Goal: Information Seeking & Learning: Learn about a topic

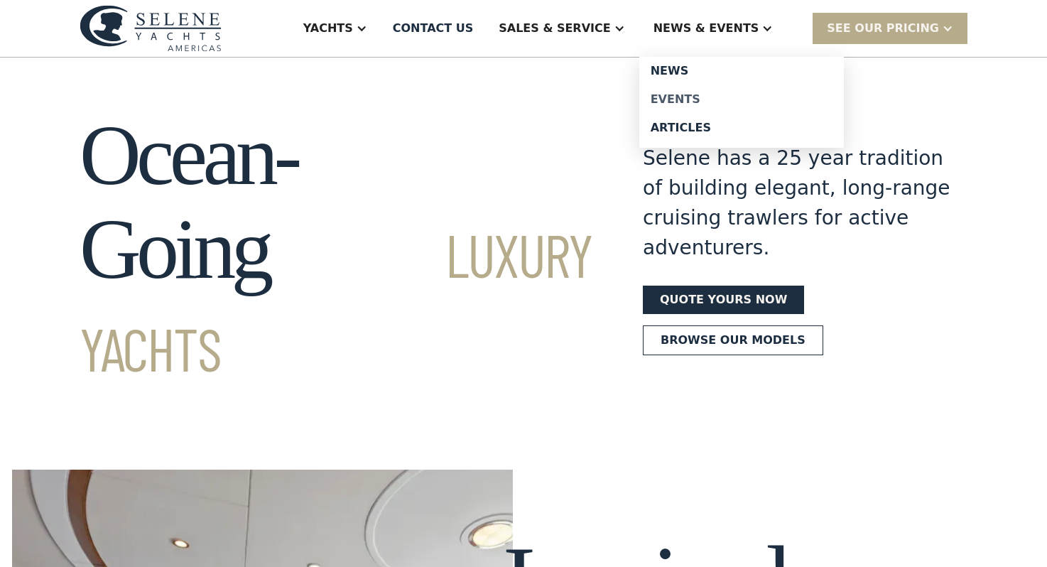
click at [713, 95] on div "Events" at bounding box center [742, 99] width 182 height 11
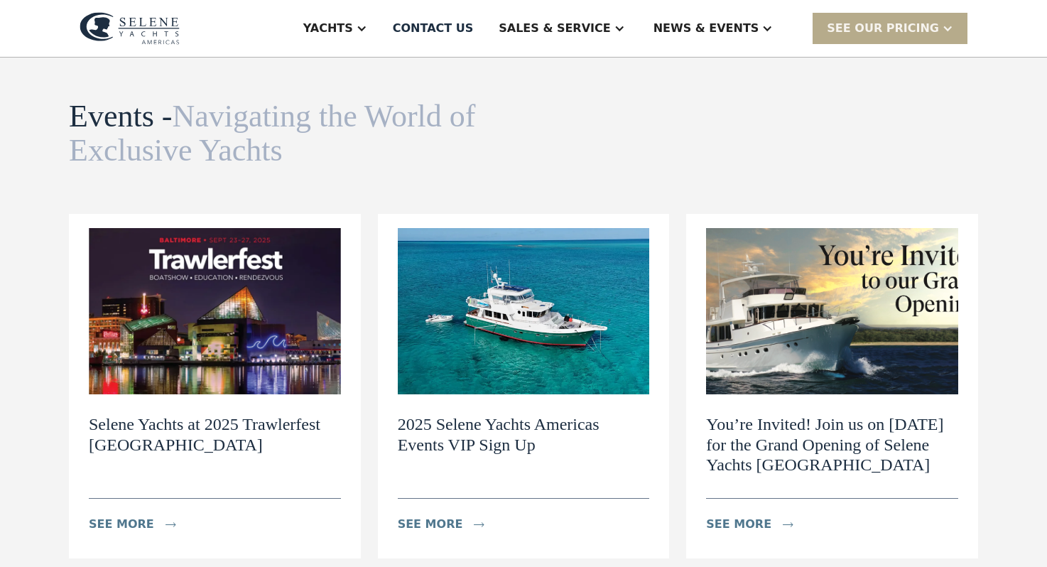
scroll to position [39, 0]
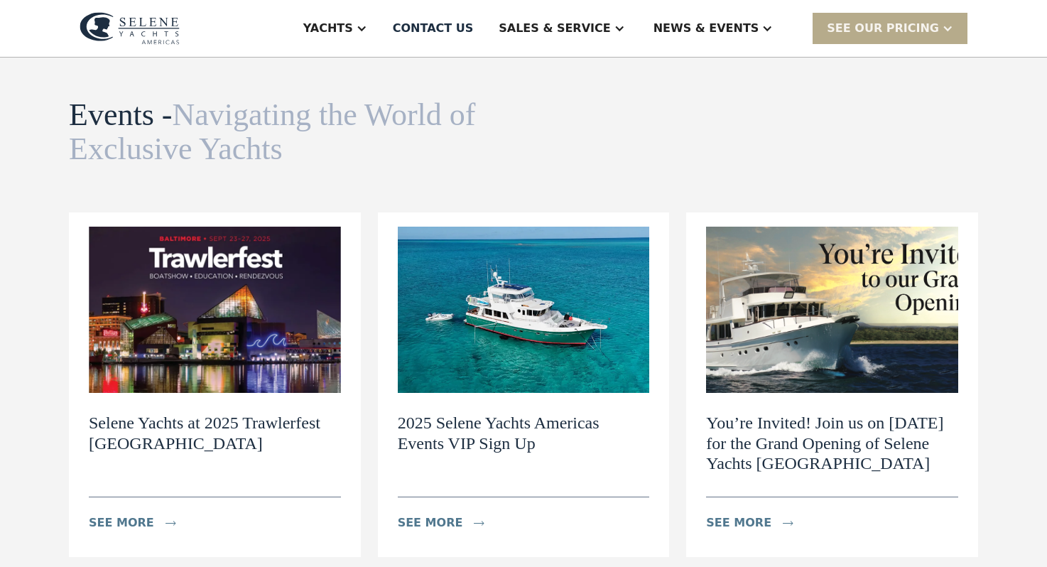
click at [798, 432] on h2 "You’re Invited! Join us on [DATE] for the Grand Opening of Selene Yachts [GEOGR…" at bounding box center [832, 443] width 252 height 61
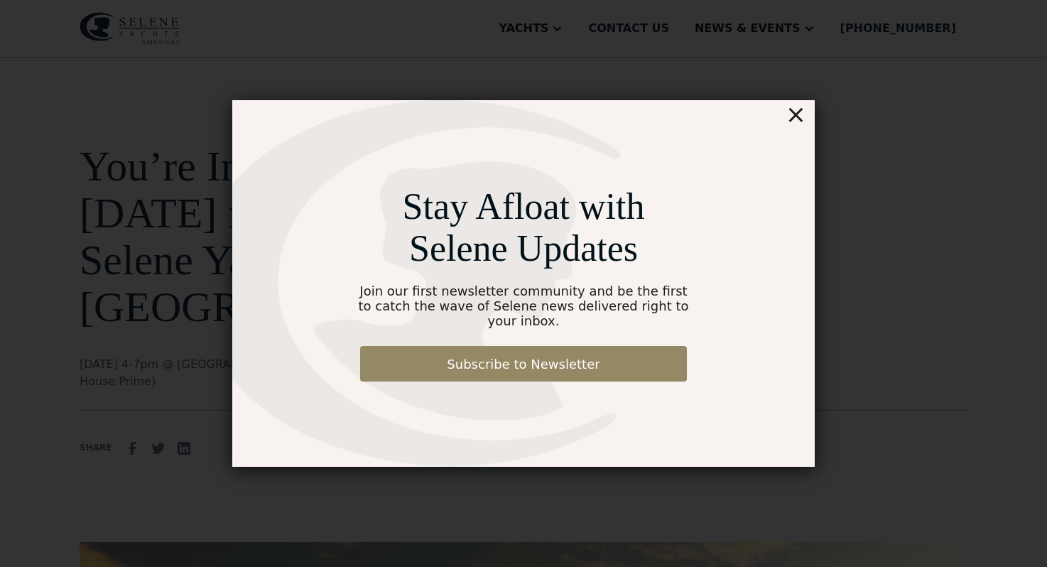
click at [796, 126] on div "×" at bounding box center [796, 114] width 21 height 28
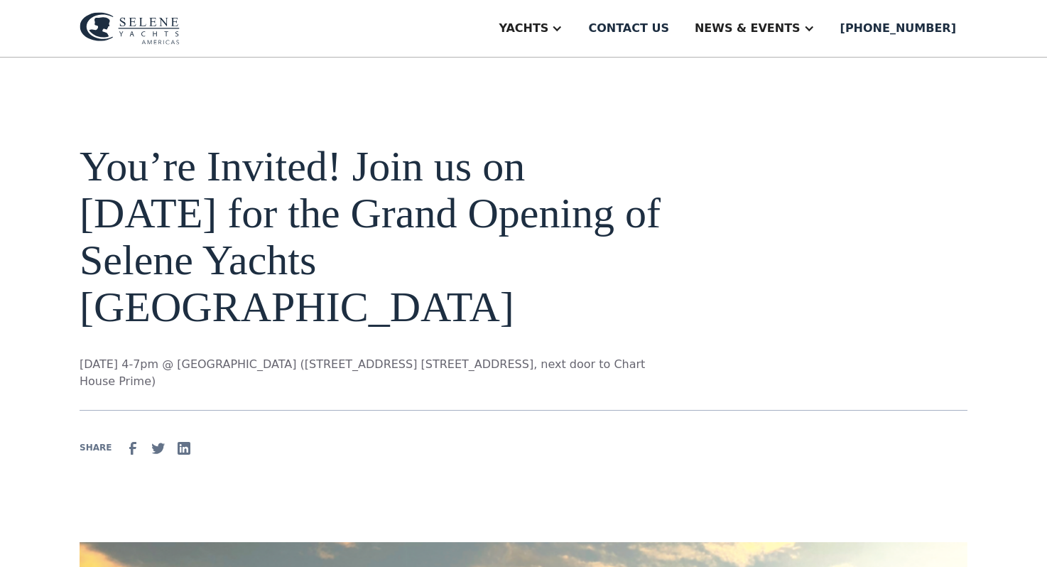
scroll to position [19, 0]
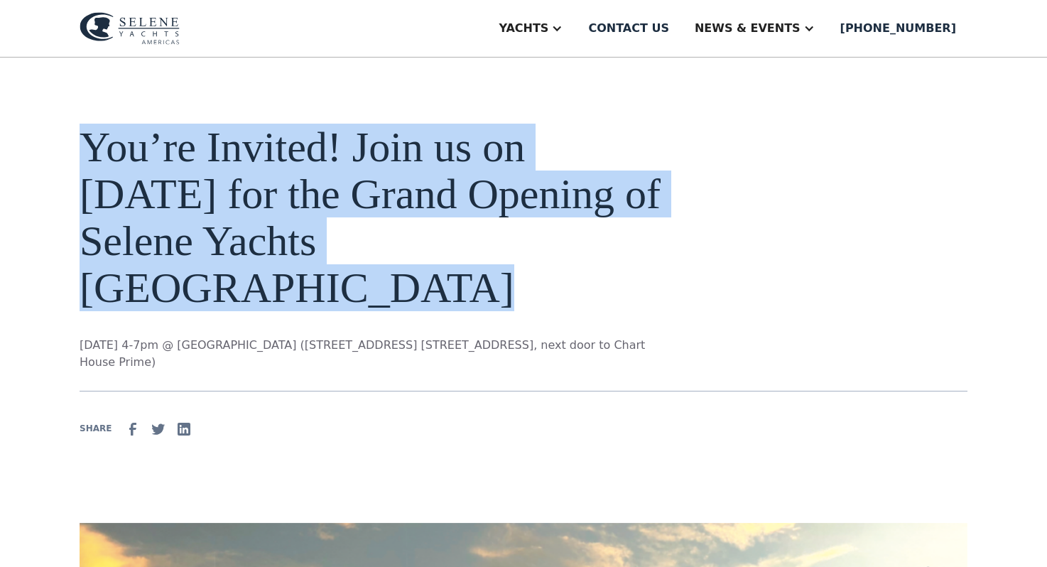
drag, startPoint x: 268, startPoint y: 298, endPoint x: 91, endPoint y: 163, distance: 223.0
click at [91, 163] on h1 "You’re Invited! Join us on [DATE] for the Grand Opening of Selene Yachts [GEOGR…" at bounding box center [375, 218] width 591 height 188
copy h1 "You’re Invited! Join us on [DATE] for the Grand Opening of Selene Yachts [GEOGR…"
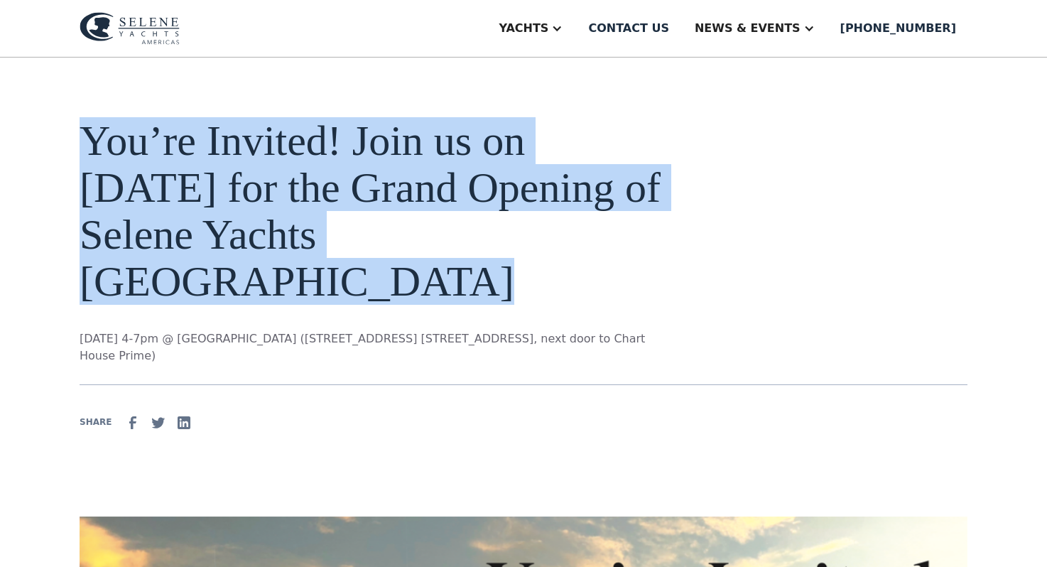
drag, startPoint x: 185, startPoint y: 361, endPoint x: 74, endPoint y: 345, distance: 111.9
copy p "[DATE] 4-7pm @ [GEOGRAPHIC_DATA] ([STREET_ADDRESS] [STREET_ADDRESS], next door …"
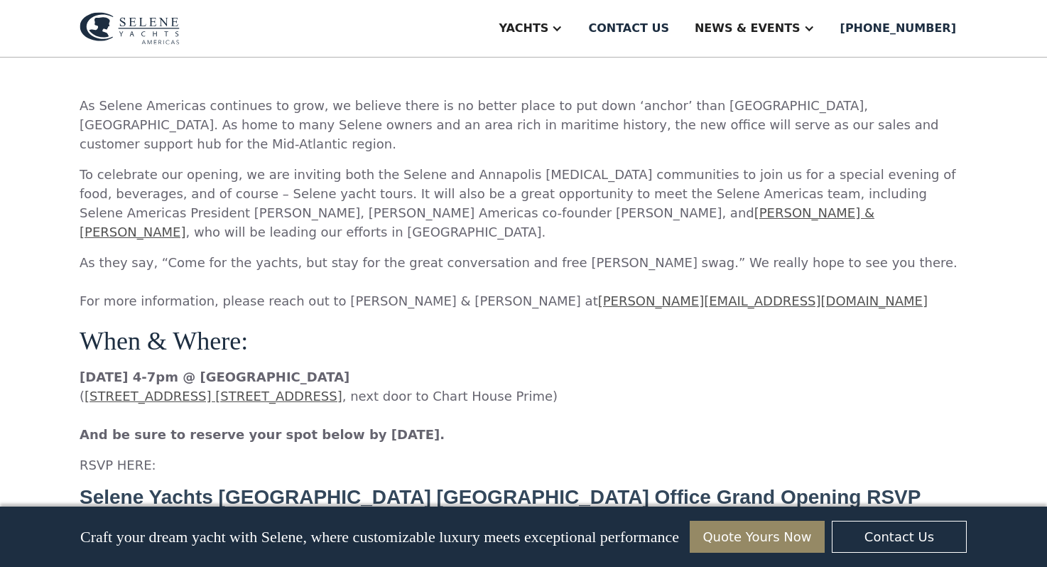
scroll to position [946, 0]
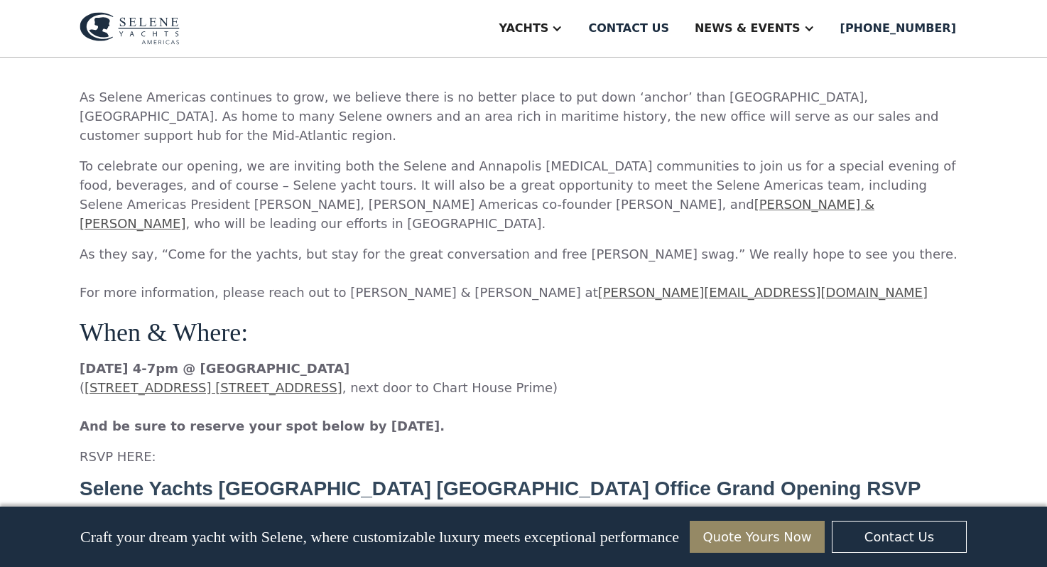
drag, startPoint x: 274, startPoint y: 561, endPoint x: 313, endPoint y: 816, distance: 258.2
click html "Selene Yachts Americas Annapolis Office Grand Opening RSVP We are excited to in…"
click at [420, 319] on h4 "When & Where:" at bounding box center [524, 333] width 888 height 28
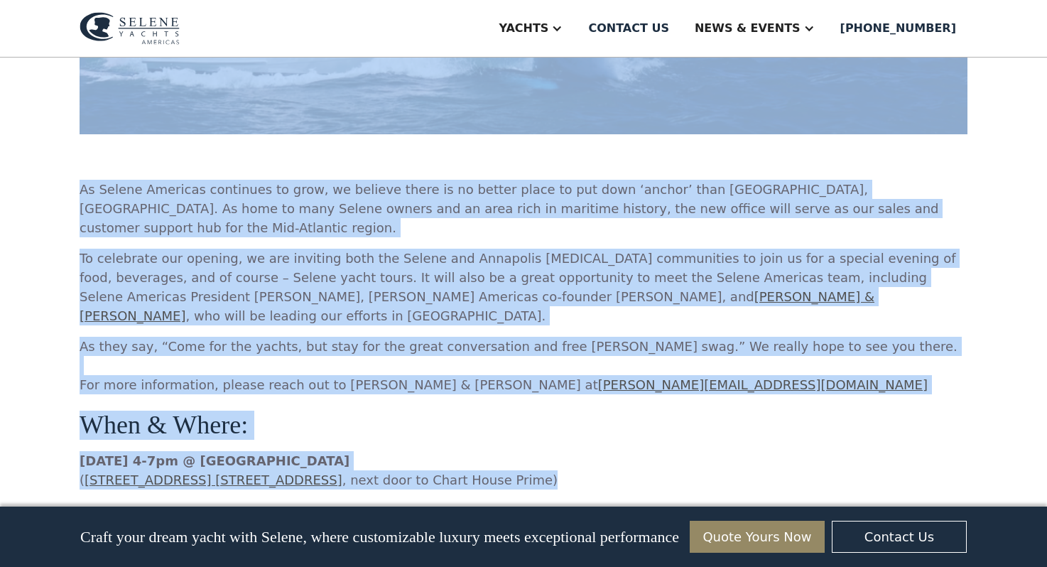
scroll to position [851, 0]
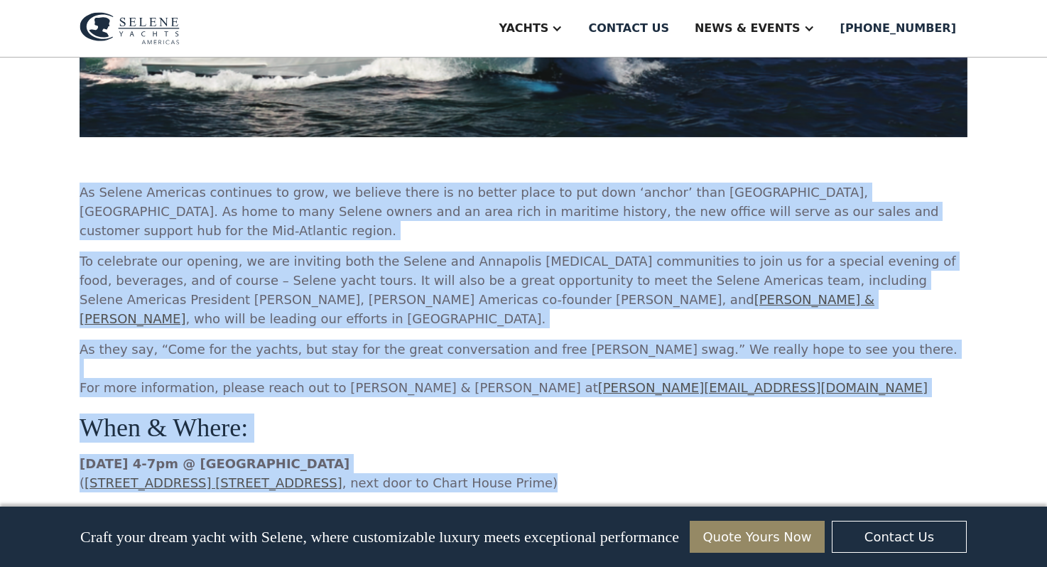
drag, startPoint x: 604, startPoint y: 350, endPoint x: 73, endPoint y: 190, distance: 554.1
click at [73, 190] on div "You’re Invited! Join us on September 30th for the Grand Opening of Selene Yacht…" at bounding box center [523, 225] width 1047 height 2039
copy div "As Selene Americas continues to grow, we believe there is no better place to pu…"
